Goal: Find specific page/section: Find specific page/section

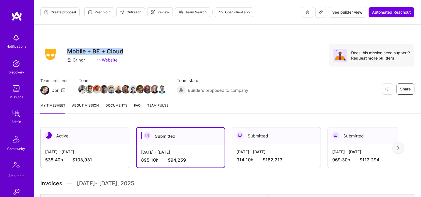
click at [20, 107] on div "Notifications Discovery Missions Admin Community Architects Invite Tokens A.Gui…" at bounding box center [16, 178] width 33 height 294
click at [18, 112] on img at bounding box center [16, 113] width 11 height 11
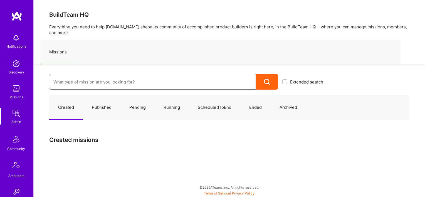
click at [99, 75] on input at bounding box center [152, 82] width 198 height 14
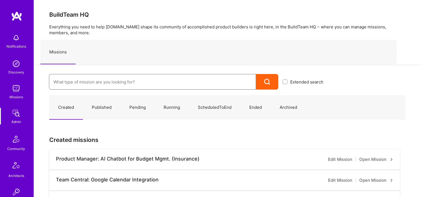
paste input "Molar Solutions, Inc"
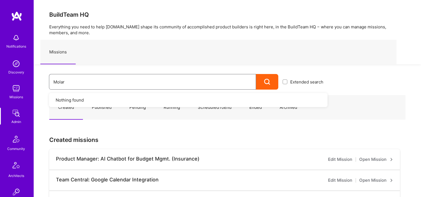
type input "Molar"
click at [116, 81] on input "Molar" at bounding box center [152, 82] width 198 height 14
drag, startPoint x: 98, startPoint y: 83, endPoint x: 60, endPoint y: 77, distance: 37.9
click at [50, 79] on div "Molar" at bounding box center [152, 82] width 207 height 16
